Goal: Information Seeking & Learning: Learn about a topic

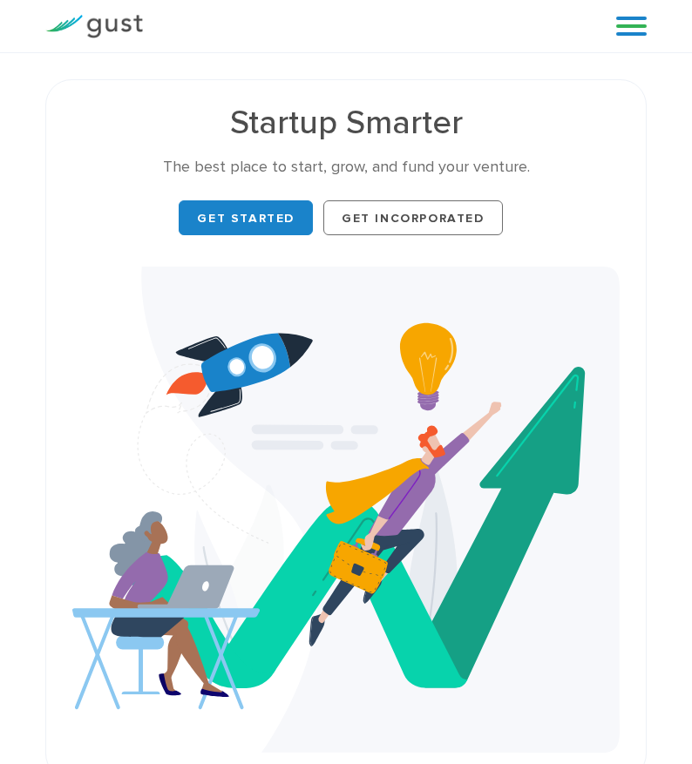
click at [621, 31] on link at bounding box center [631, 26] width 31 height 26
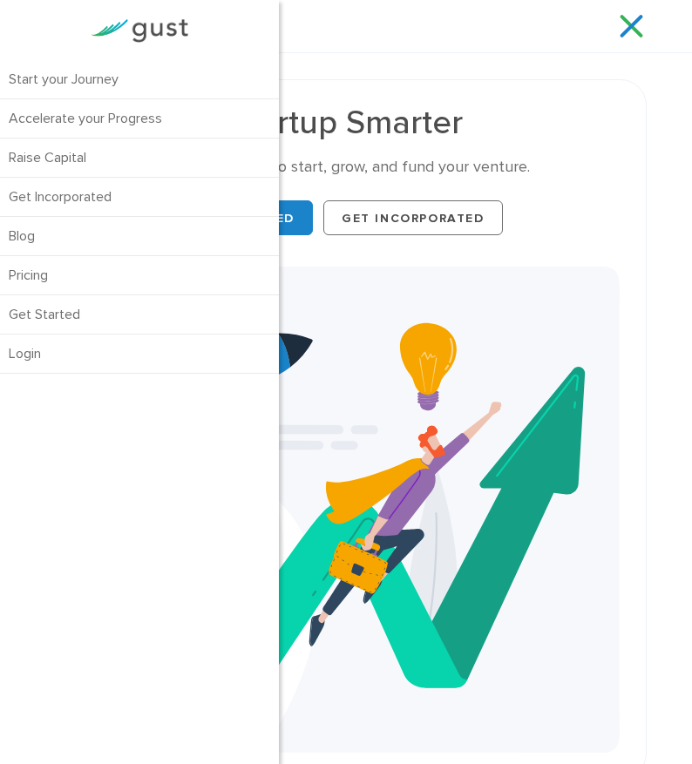
click at [364, 22] on div "Start your Journey Accelerate your Progress Raise Capital Get Incorporated" at bounding box center [373, 26] width 434 height 26
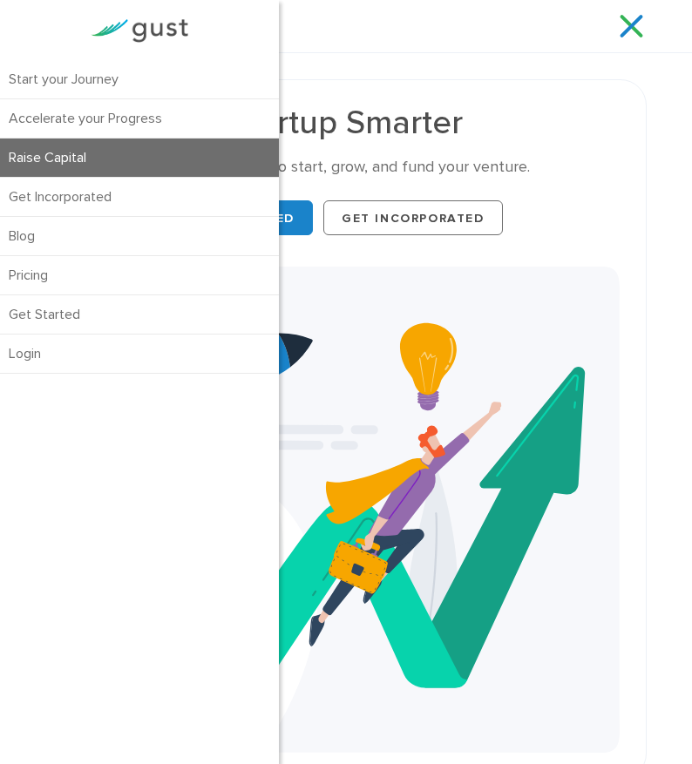
click at [74, 158] on link "Raise Capital" at bounding box center [139, 158] width 279 height 38
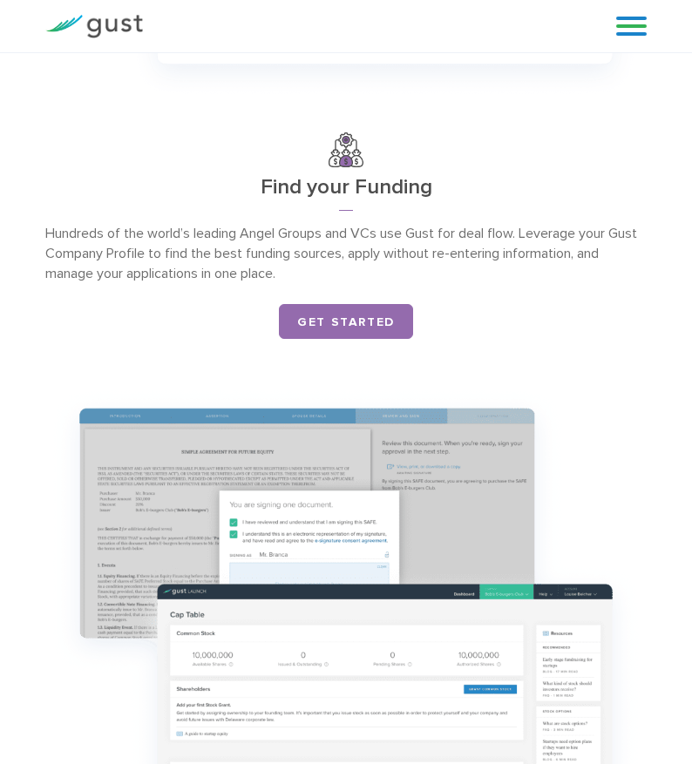
scroll to position [1693, 0]
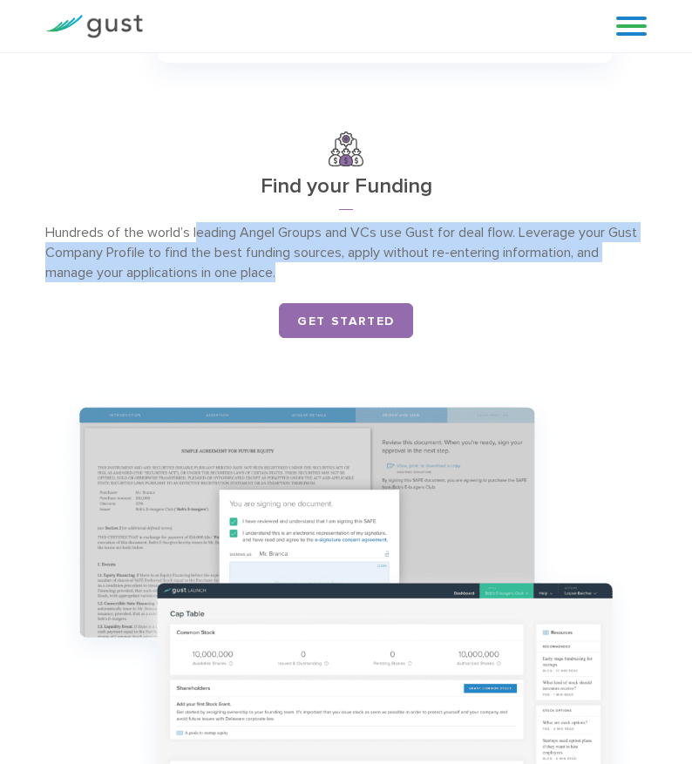
drag, startPoint x: 199, startPoint y: 228, endPoint x: 372, endPoint y: 279, distance: 180.7
click at [372, 279] on p "Hundreds of the world’s leading Angel Groups and VCs use Gust for deal flow. Le…" at bounding box center [345, 252] width 601 height 60
drag, startPoint x: 372, startPoint y: 279, endPoint x: 44, endPoint y: 219, distance: 334.1
click at [44, 219] on div "Find your Funding Hundreds of the world’s leading Angel Groups and VCs use Gust…" at bounding box center [346, 235] width 628 height 207
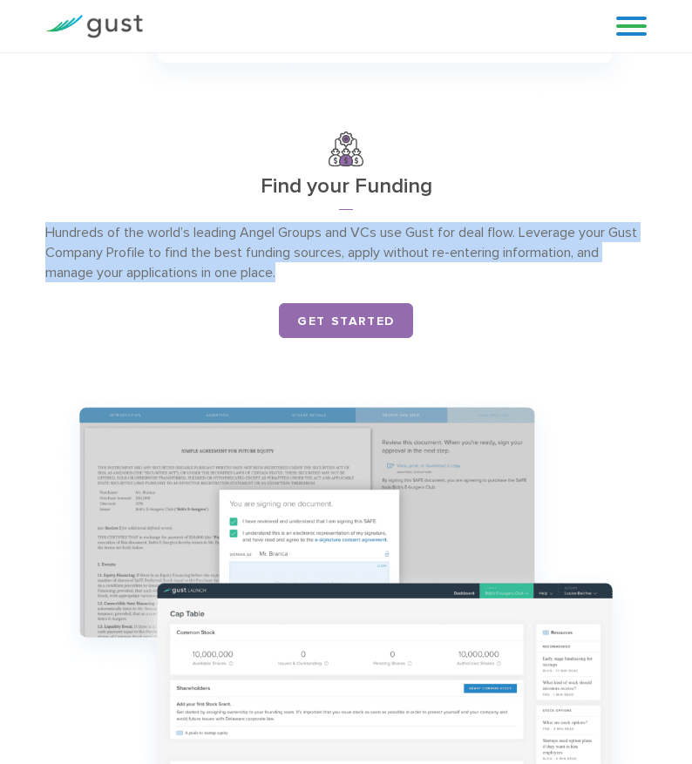
click at [44, 219] on div "Find your Funding Hundreds of the world’s leading Angel Groups and VCs use Gust…" at bounding box center [346, 235] width 628 height 207
drag, startPoint x: 36, startPoint y: 228, endPoint x: 370, endPoint y: 275, distance: 337.9
click at [370, 275] on div "Find your Funding Hundreds of the world’s leading Angel Groups and VCs use Gust…" at bounding box center [346, 235] width 628 height 207
click at [370, 275] on p "Hundreds of the world’s leading Angel Groups and VCs use Gust for deal flow. Le…" at bounding box center [345, 252] width 601 height 60
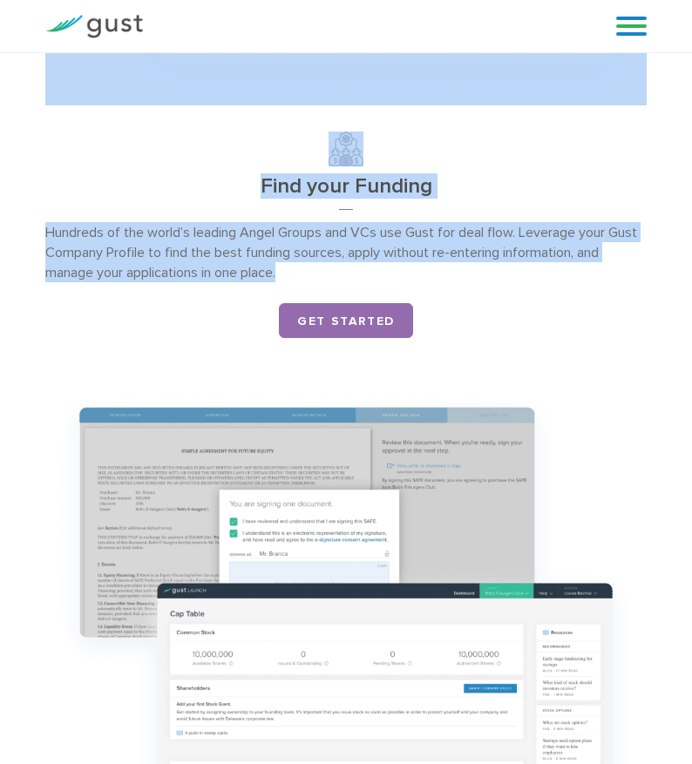
drag, startPoint x: 370, startPoint y: 275, endPoint x: 276, endPoint y: 123, distance: 178.5
drag, startPoint x: 276, startPoint y: 123, endPoint x: 426, endPoint y: 274, distance: 212.6
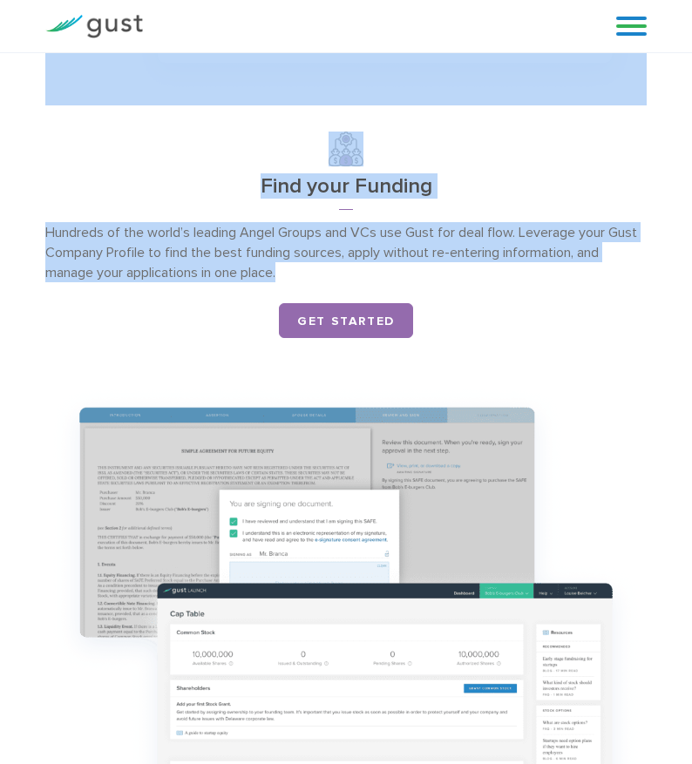
click at [426, 274] on p "Hundreds of the world’s leading Angel Groups and VCs use Gust for deal flow. Le…" at bounding box center [345, 252] width 601 height 60
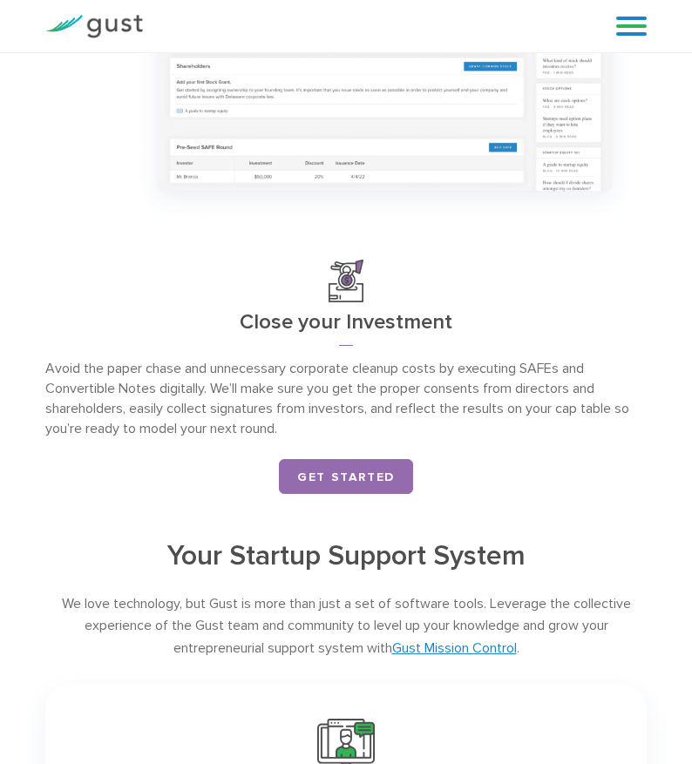
scroll to position [2313, 0]
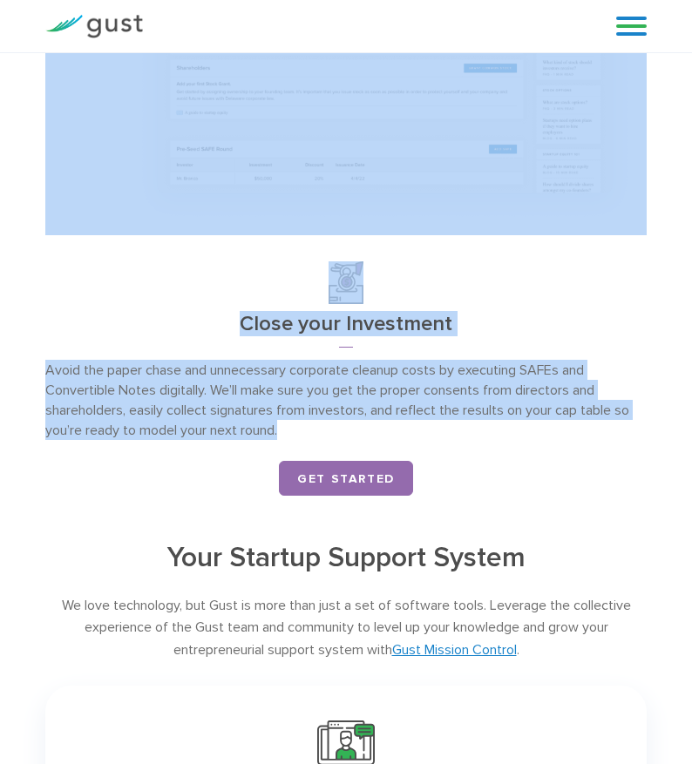
drag, startPoint x: 358, startPoint y: 439, endPoint x: 52, endPoint y: 261, distance: 353.9
click at [52, 261] on div "Close your Investment Avoid the paper chase and unnecessary corporate cleanup c…" at bounding box center [345, 378] width 601 height 234
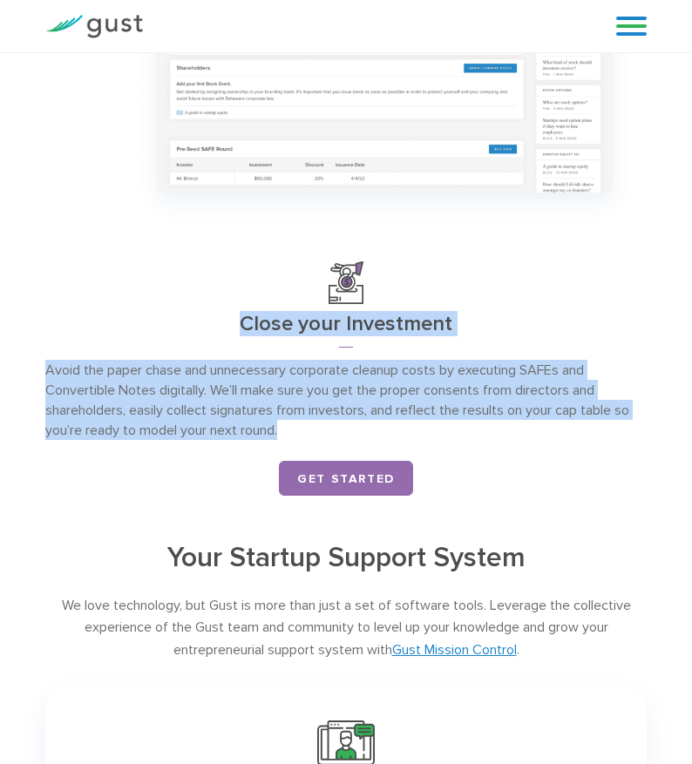
scroll to position [2312, 0]
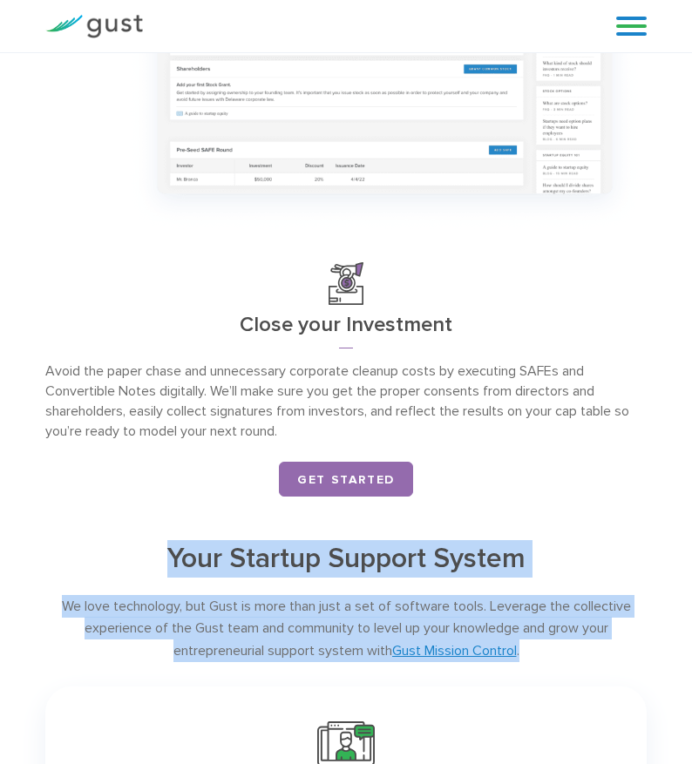
drag, startPoint x: 160, startPoint y: 546, endPoint x: 625, endPoint y: 644, distance: 475.8
click at [625, 644] on div "We love technology, but Gust is more than just a set of software tools. Leverag…" at bounding box center [345, 628] width 601 height 67
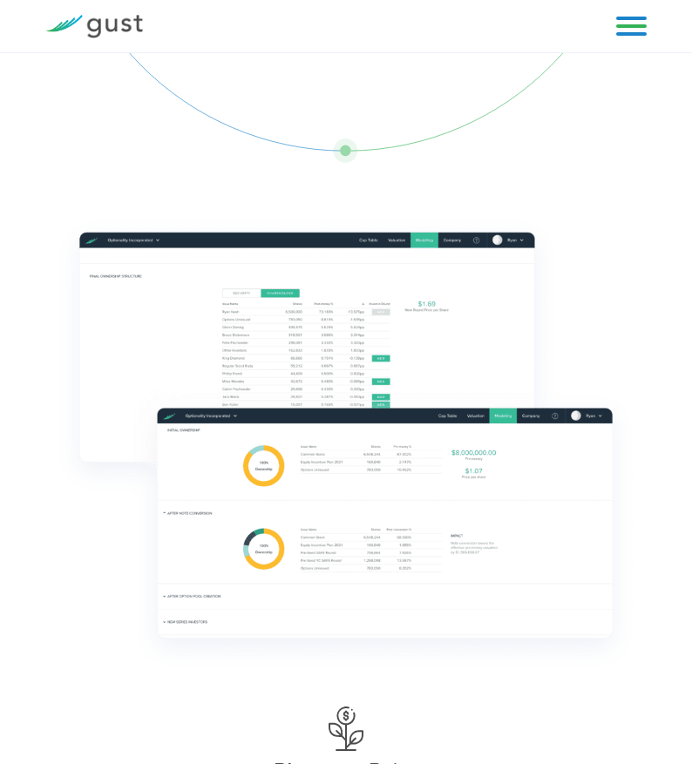
scroll to position [0, 0]
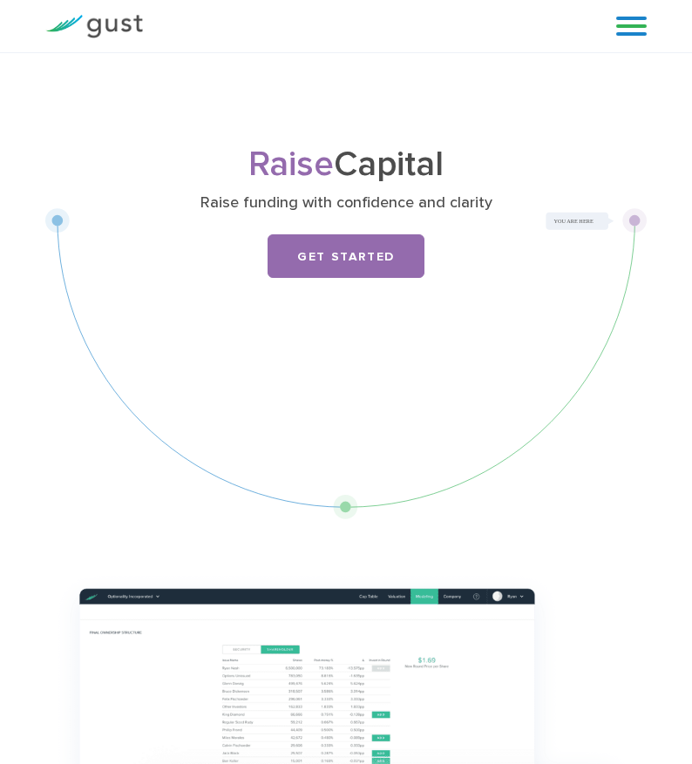
drag, startPoint x: 203, startPoint y: 421, endPoint x: 621, endPoint y: 0, distance: 592.9
